Goal: Task Accomplishment & Management: Complete application form

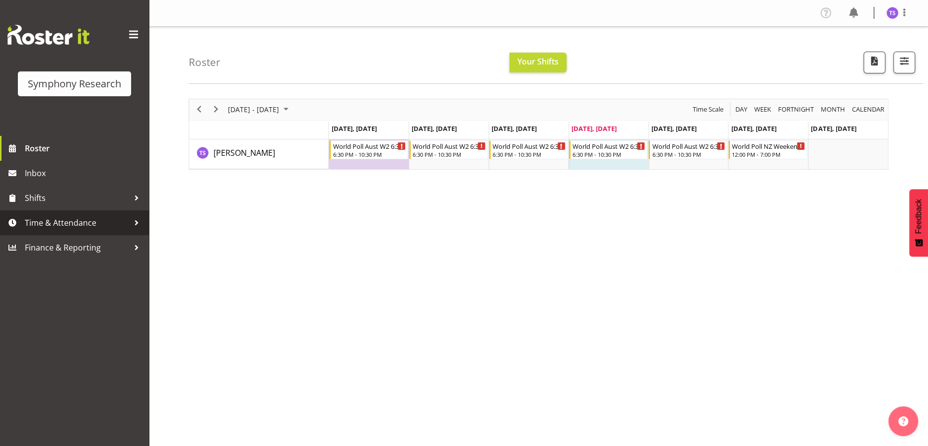
click at [63, 223] on span "Time & Attendance" at bounding box center [77, 222] width 104 height 15
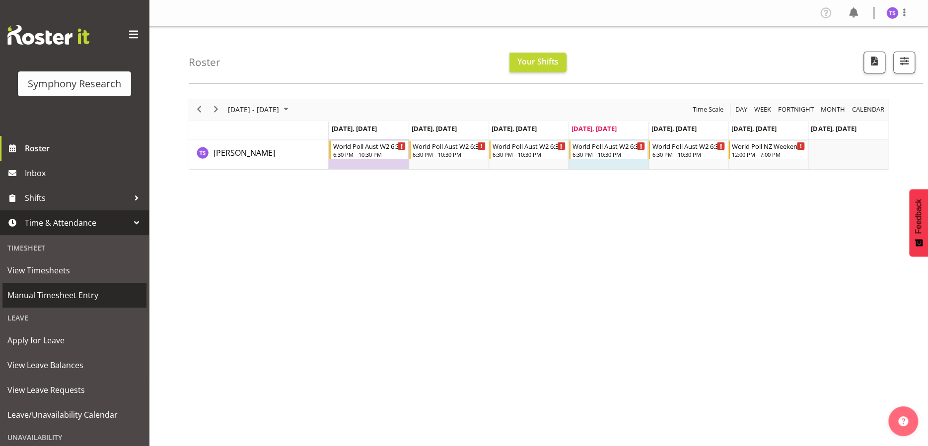
click at [62, 296] on span "Manual Timesheet Entry" at bounding box center [74, 295] width 134 height 15
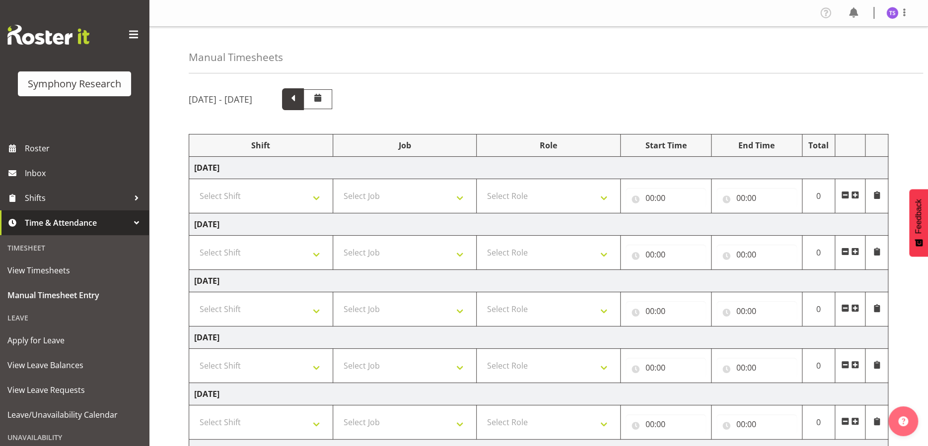
click at [299, 99] on span at bounding box center [292, 98] width 13 height 13
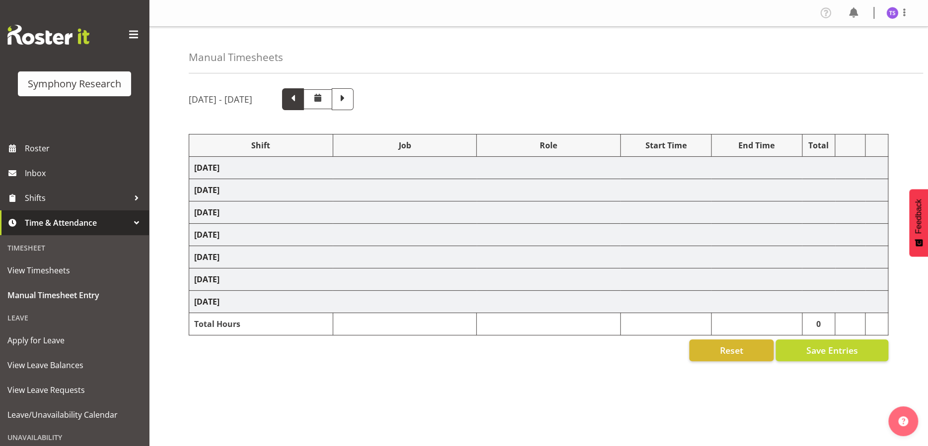
select select "56692"
select select "10499"
select select "47"
select select "56692"
select select "10499"
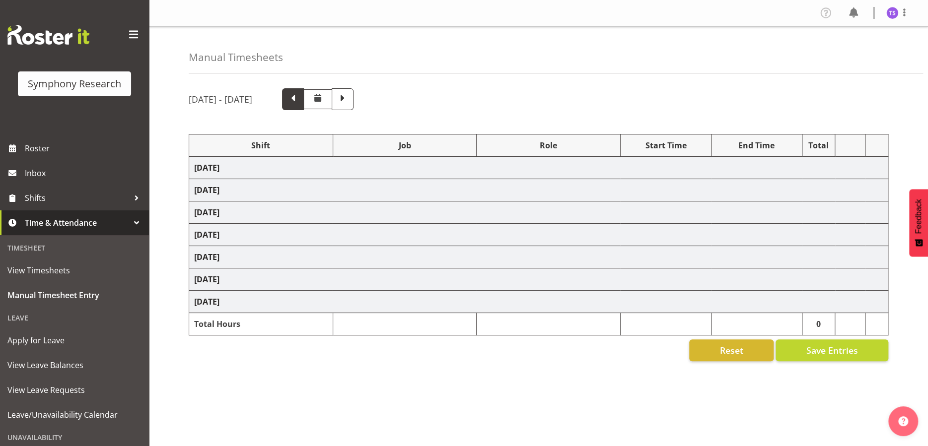
select select "47"
select select "56692"
select select "10499"
select select "47"
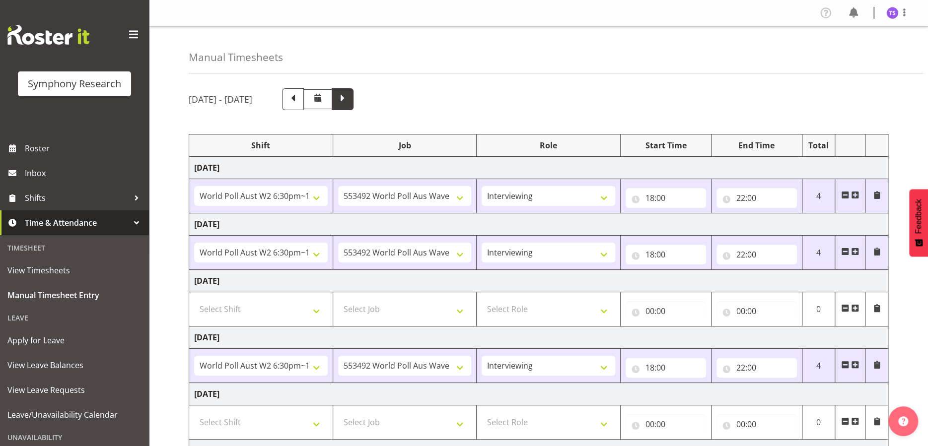
click at [349, 100] on span at bounding box center [342, 98] width 13 height 13
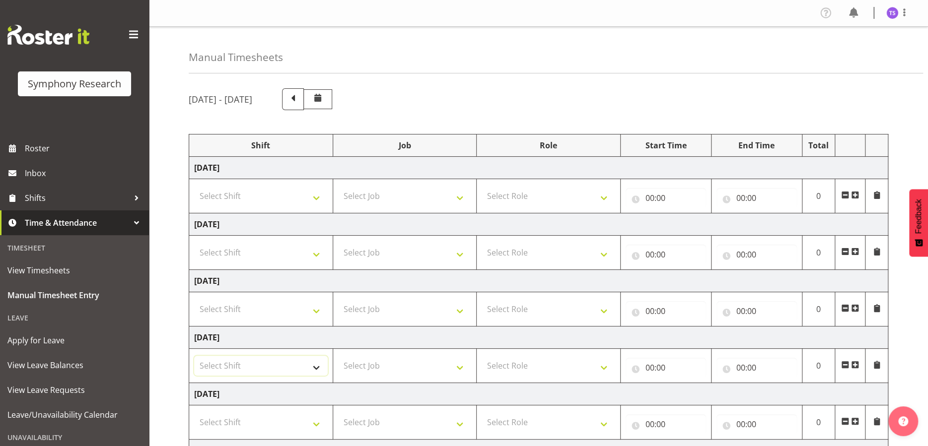
click at [243, 361] on select "Select Shift !!Weekend Residential (Roster IT Shift Label) *Business 9/10am ~ 4…" at bounding box center [261, 366] width 134 height 20
select select "56692"
click at [194, 356] on select "Select Shift !!Weekend Residential (Roster IT Shift Label) *Business 9/10am ~ 4…" at bounding box center [261, 366] width 134 height 20
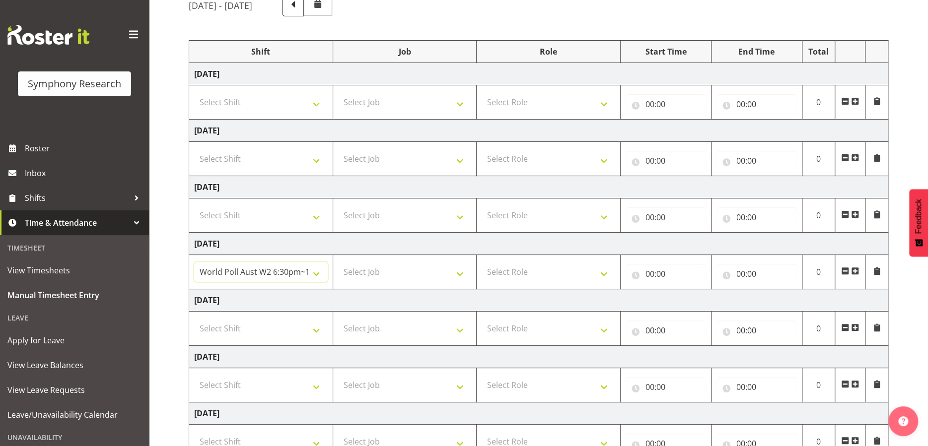
scroll to position [99, 0]
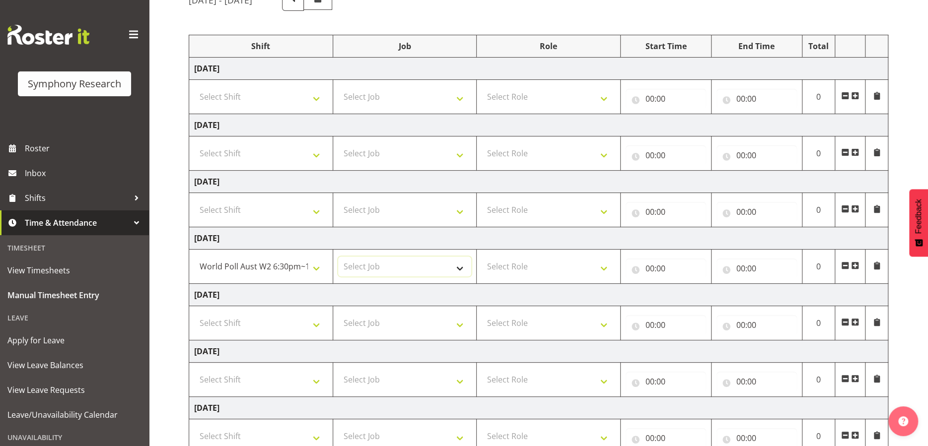
click at [456, 268] on select "Select Job 550060 IF Admin 553492 World Poll Aus Wave 2 Main 2025 553493 World …" at bounding box center [405, 267] width 134 height 20
select select "10499"
click at [338, 257] on select "Select Job 550060 IF Admin 553492 World Poll Aus Wave 2 Main 2025 553493 World …" at bounding box center [405, 267] width 134 height 20
click at [599, 270] on select "Select Role Briefing Interviewing" at bounding box center [548, 267] width 134 height 20
select select "47"
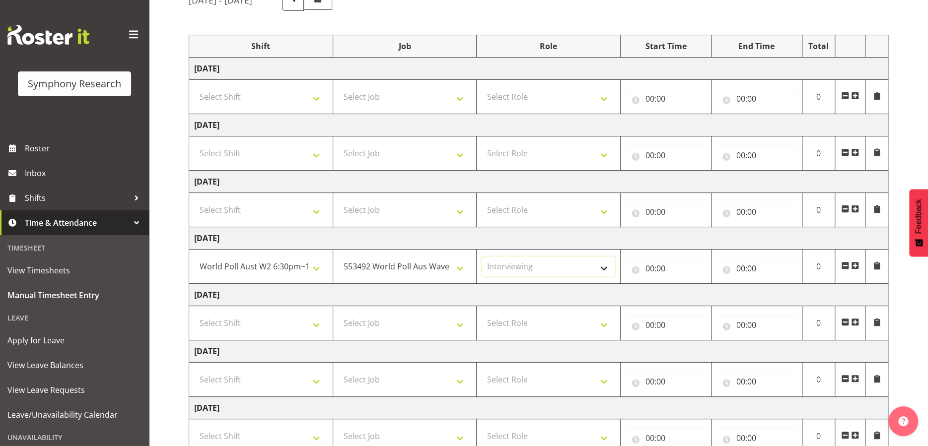
click at [481, 257] on select "Select Role Briefing Interviewing" at bounding box center [548, 267] width 134 height 20
click at [653, 270] on input "00:00" at bounding box center [665, 269] width 80 height 20
click at [685, 293] on select "00 01 02 03 04 05 06 07 08 09 10 11 12 13 14 15 16 17 18 19 20 21 22 23" at bounding box center [693, 294] width 22 height 20
select select "18"
click at [682, 284] on select "00 01 02 03 04 05 06 07 08 09 10 11 12 13 14 15 16 17 18 19 20 21 22 23" at bounding box center [693, 294] width 22 height 20
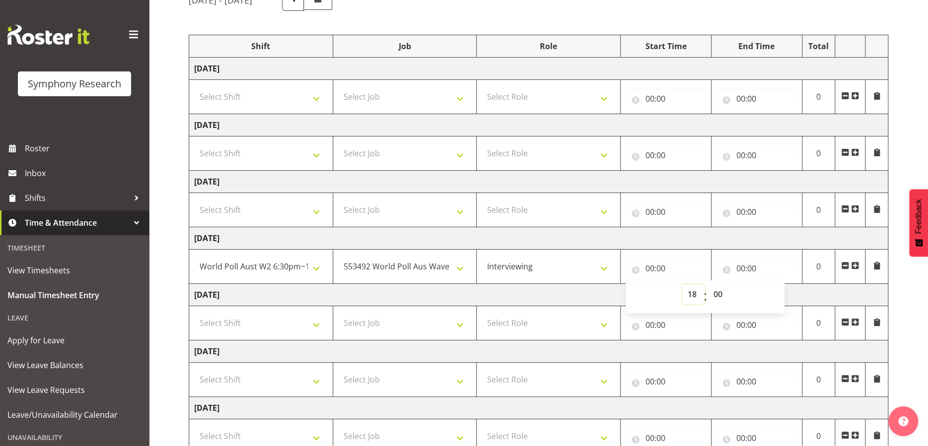
type input "18:00"
click at [750, 266] on input "00:00" at bounding box center [756, 269] width 80 height 20
click at [781, 295] on select "00 01 02 03 04 05 06 07 08 09 10 11 12 13 14 15 16 17 18 19 20 21 22 23" at bounding box center [784, 294] width 22 height 20
select select "22"
click at [773, 284] on select "00 01 02 03 04 05 06 07 08 09 10 11 12 13 14 15 16 17 18 19 20 21 22 23" at bounding box center [784, 294] width 22 height 20
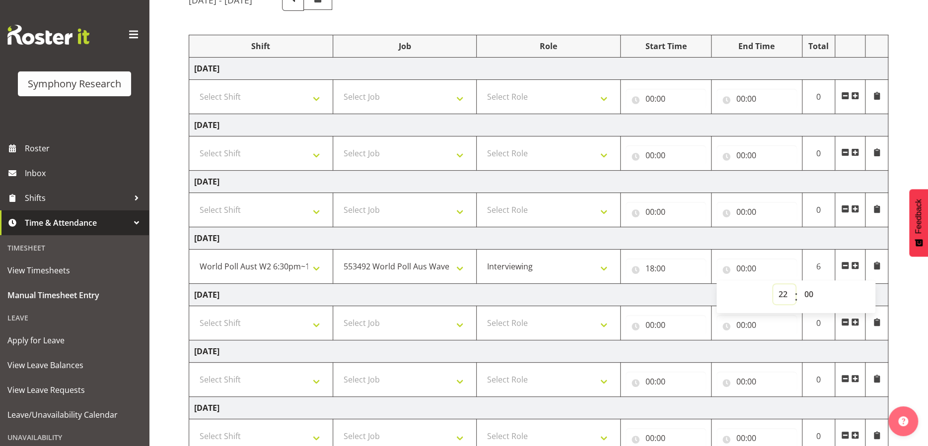
type input "22:00"
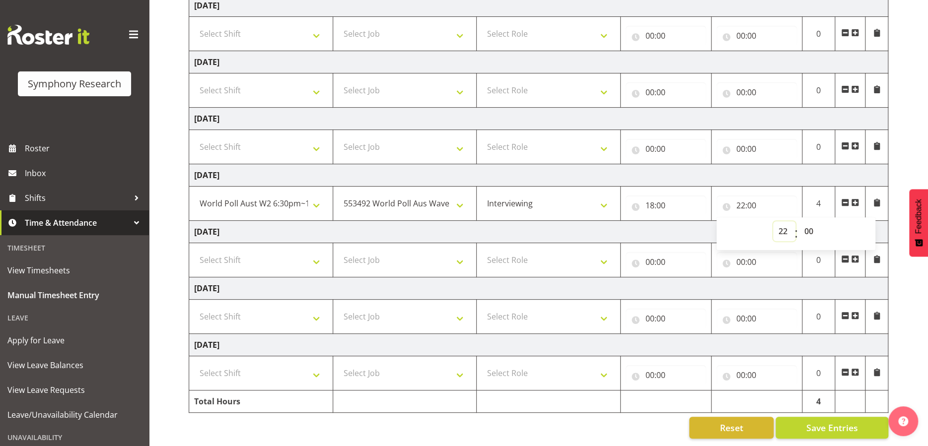
scroll to position [169, 0]
click at [824, 424] on span "Save Entries" at bounding box center [832, 427] width 52 height 13
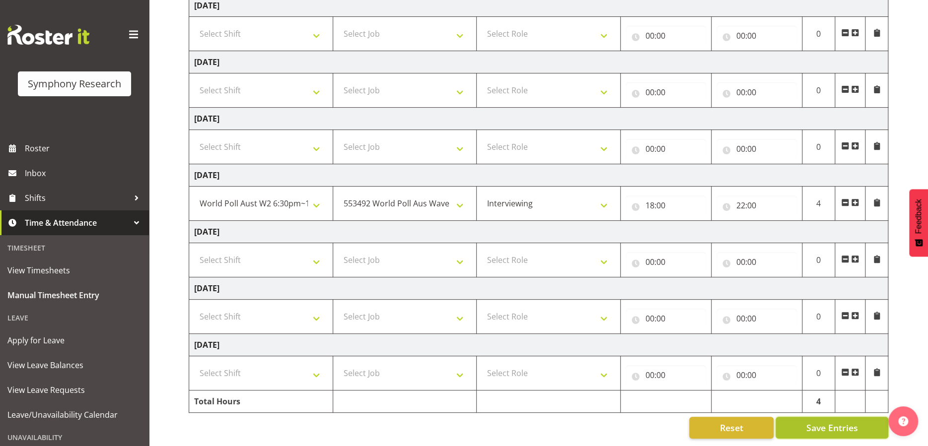
click at [824, 422] on span "Save Entries" at bounding box center [832, 427] width 52 height 13
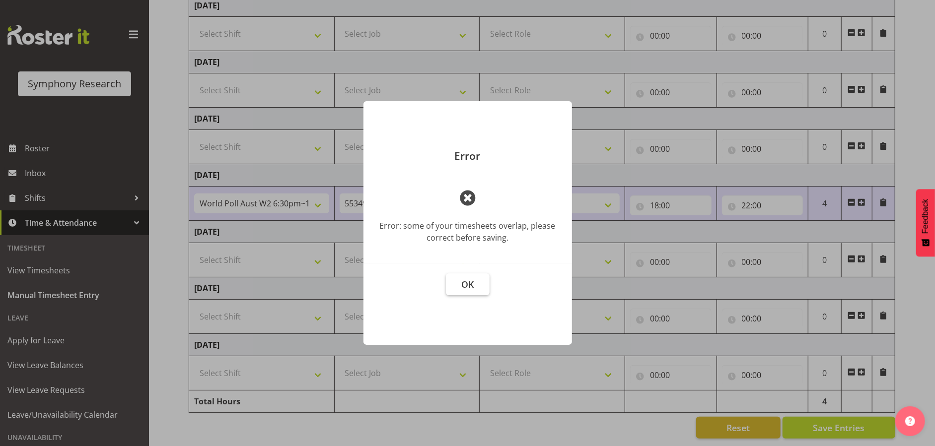
click at [473, 283] on span "OK" at bounding box center [467, 284] width 12 height 12
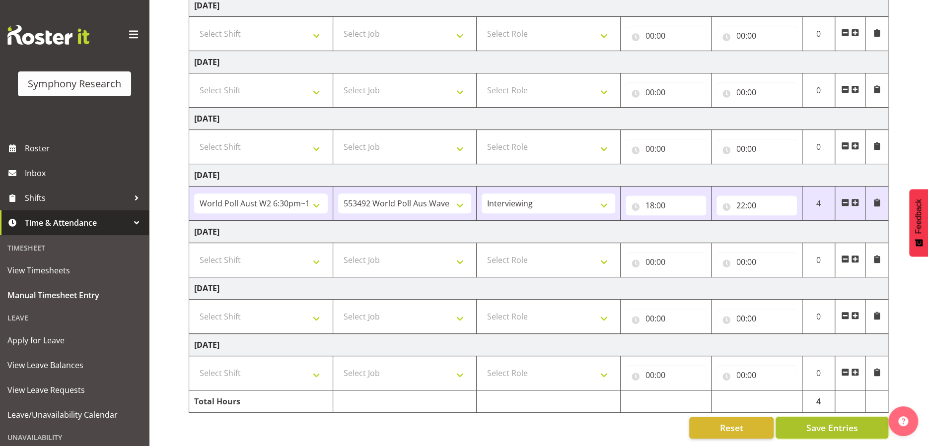
click at [813, 421] on span "Save Entries" at bounding box center [832, 427] width 52 height 13
